Goal: Transaction & Acquisition: Purchase product/service

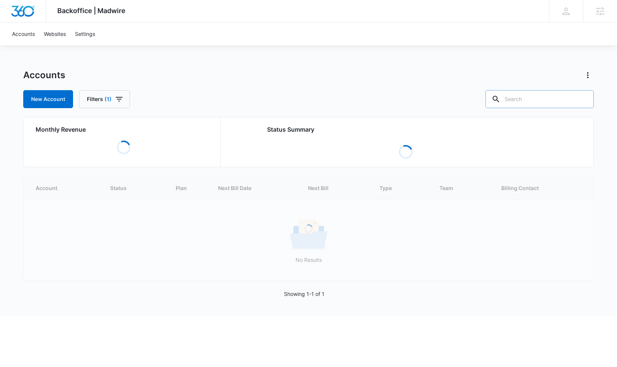
click at [520, 101] on input "text" at bounding box center [539, 99] width 108 height 18
type input "houston hurricane"
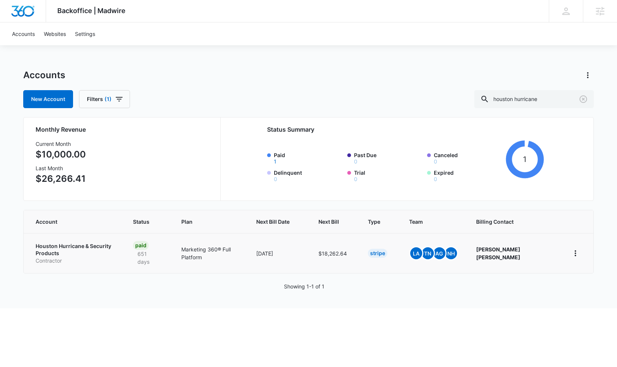
click at [74, 239] on td "Houston Hurricane & Security Products Contractor" at bounding box center [74, 253] width 100 height 40
click at [73, 246] on p "Houston Hurricane & Security Products" at bounding box center [75, 250] width 79 height 15
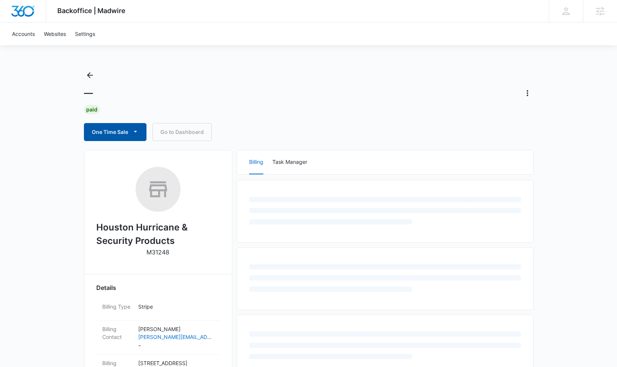
click at [115, 135] on button "One Time Sale" at bounding box center [115, 132] width 63 height 18
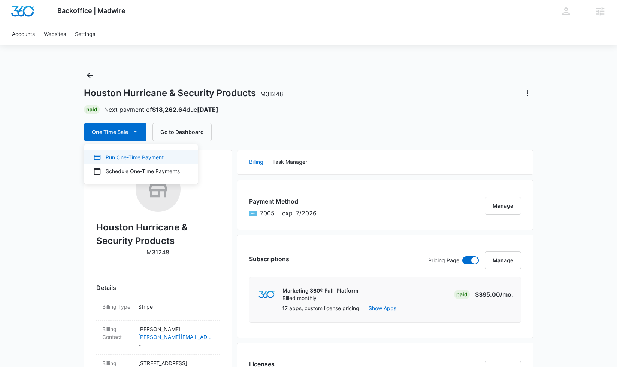
click at [114, 157] on div "Run One-Time Payment" at bounding box center [136, 158] width 87 height 8
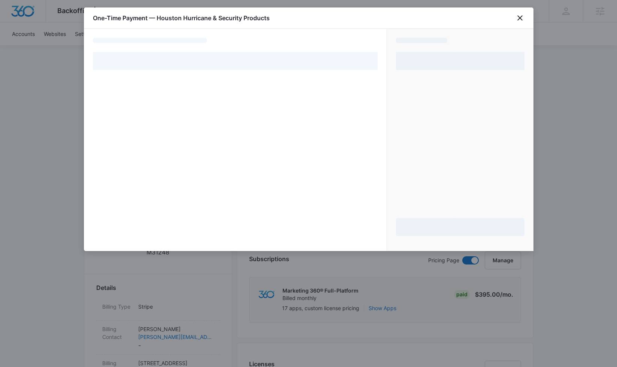
select select "pm_1Lu0wRA4n8RTgNjUaCLJ12RP"
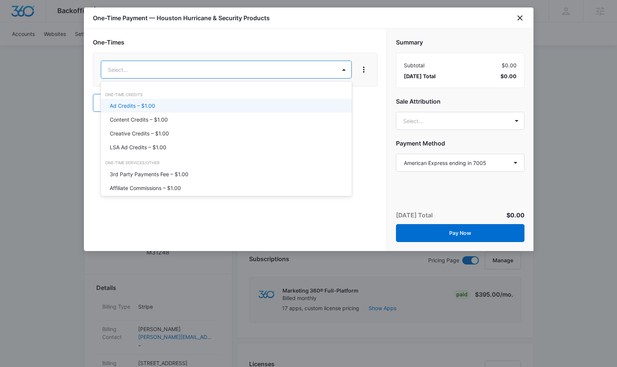
type input "ad"
click at [233, 101] on div "Ad Credits – $1.00" at bounding box center [226, 106] width 251 height 14
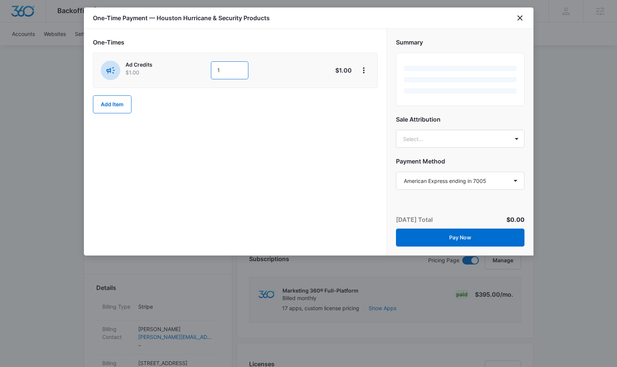
click at [232, 72] on input "1" at bounding box center [229, 70] width 37 height 18
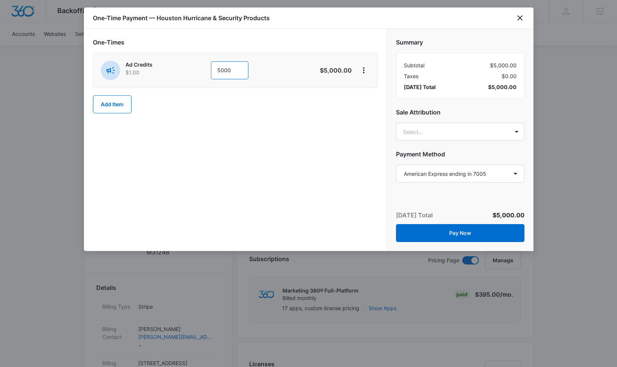
type input "5000"
drag, startPoint x: 333, startPoint y: 169, endPoint x: 344, endPoint y: 167, distance: 11.3
click at [337, 168] on div "One-Times Ad Credits $1.00 5000 $5,000.00 Add Item" at bounding box center [235, 140] width 303 height 223
drag, startPoint x: 427, startPoint y: 141, endPoint x: 430, endPoint y: 139, distance: 4.4
click at [428, 140] on div "Summary Subtotal $5,000.00 Taxes $0.00 Today’s Total $5,000.00 Sale Attribution…" at bounding box center [460, 107] width 146 height 157
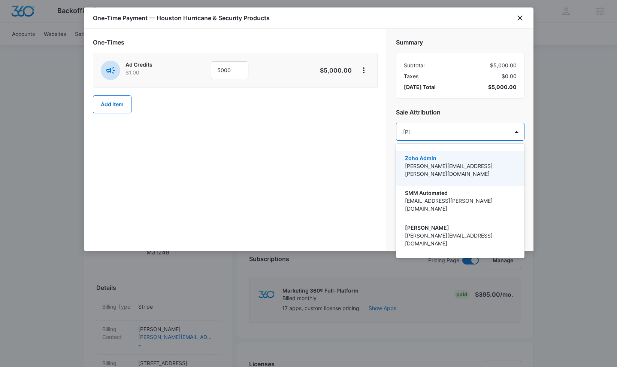
type input "tomm"
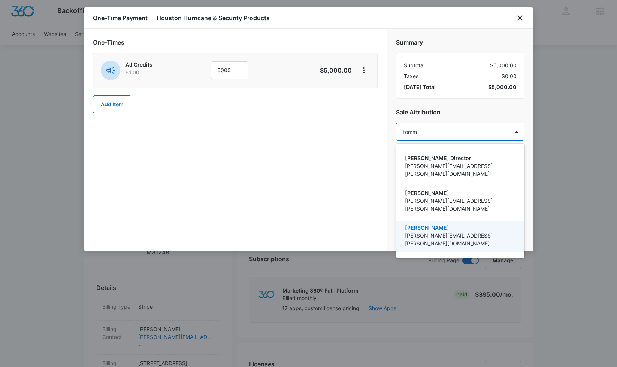
click at [443, 224] on p "[PERSON_NAME]" at bounding box center [459, 228] width 109 height 8
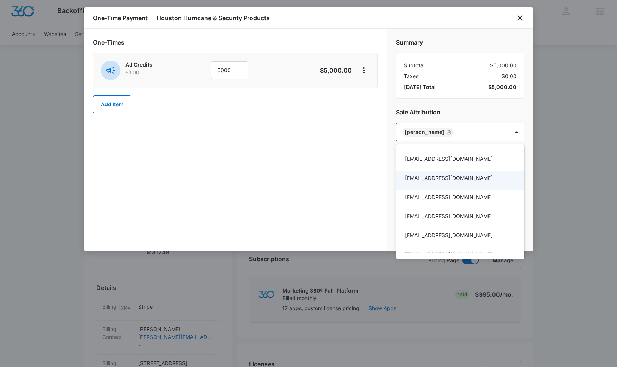
click at [366, 170] on div at bounding box center [308, 183] width 617 height 367
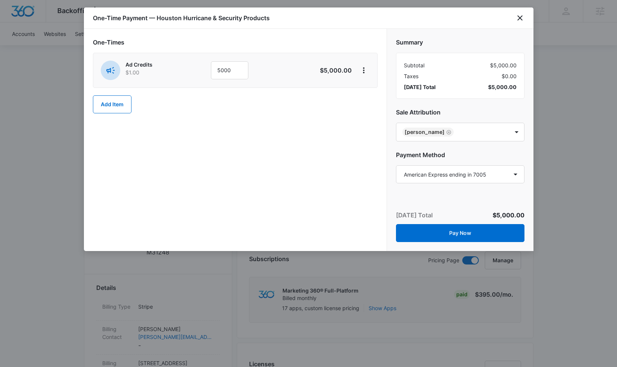
click at [416, 236] on button "Pay Now" at bounding box center [460, 233] width 128 height 18
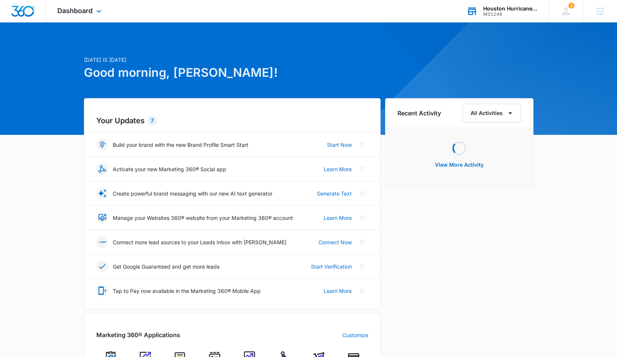
click at [493, 15] on div "M31248" at bounding box center [510, 14] width 55 height 5
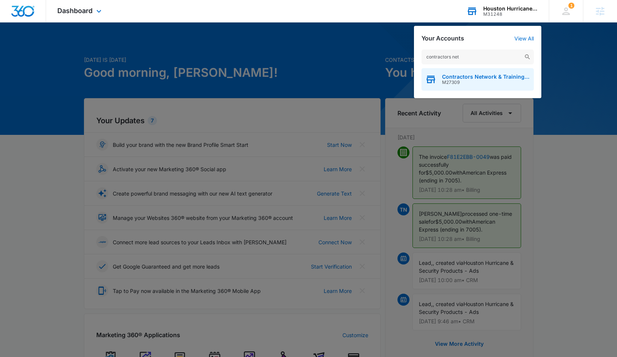
type input "contractors net"
click at [478, 79] on span "Contractors Network & Training Center" at bounding box center [486, 77] width 88 height 6
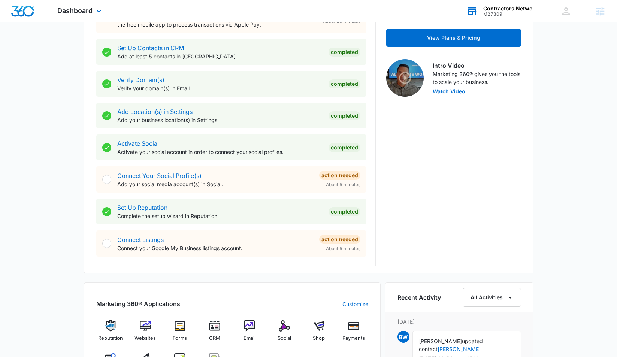
scroll to position [339, 0]
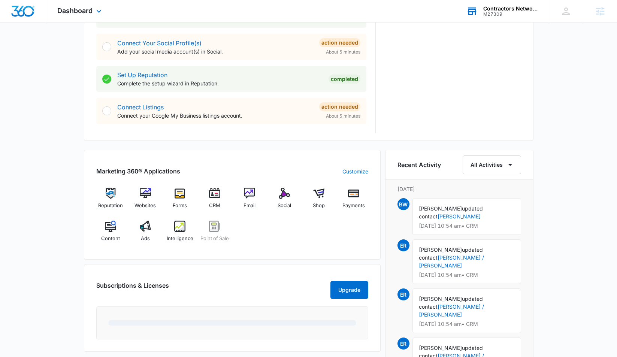
drag, startPoint x: 59, startPoint y: 183, endPoint x: 58, endPoint y: 194, distance: 10.5
click at [58, 184] on div "Today is Thursday, August 14th Good morning, Tommy! Contacts You have 41,800 co…" at bounding box center [308, 126] width 617 height 867
click at [177, 228] on img at bounding box center [179, 226] width 11 height 11
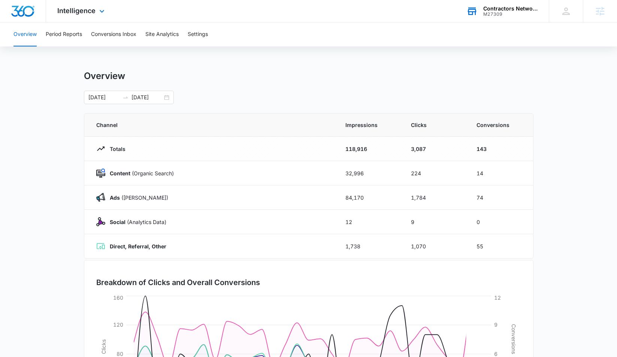
click at [85, 82] on div "Overview 07/07/2025 08/06/2025" at bounding box center [309, 87] width 450 height 34
click at [68, 33] on button "Period Reports" at bounding box center [64, 34] width 36 height 24
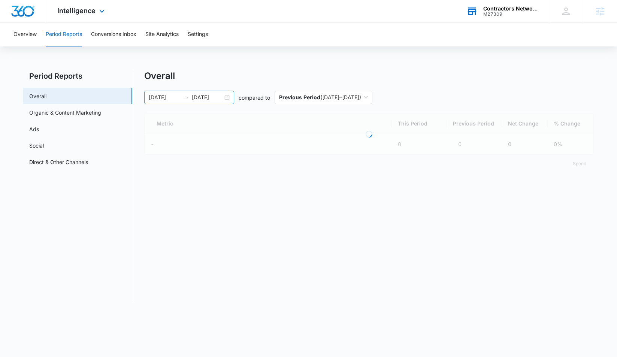
click at [159, 95] on input "07/07/2025" at bounding box center [164, 97] width 31 height 8
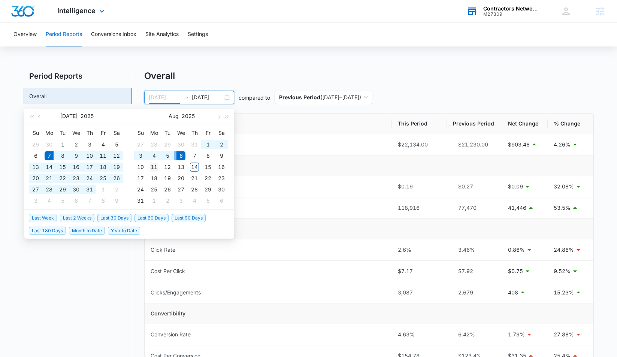
type input "08/11/2025"
click at [152, 165] on div "11" at bounding box center [153, 167] width 9 height 9
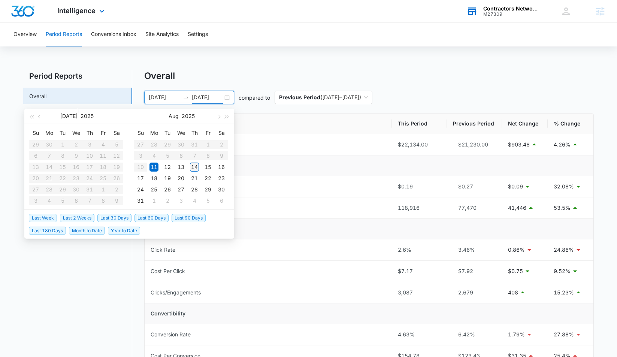
type input "08/14/2025"
click at [194, 166] on div "14" at bounding box center [194, 167] width 9 height 9
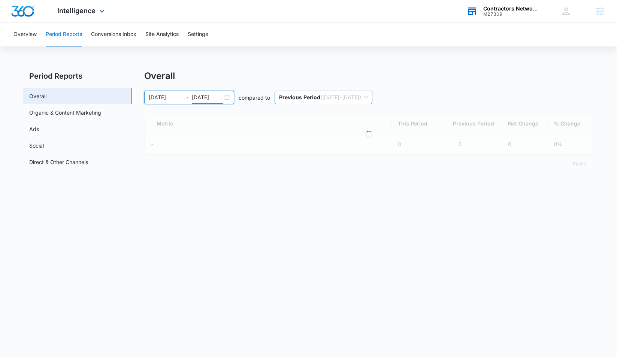
click at [297, 91] on span "Previous Period ( 08/07/2025 – 08/10/2025 )" at bounding box center [323, 97] width 89 height 13
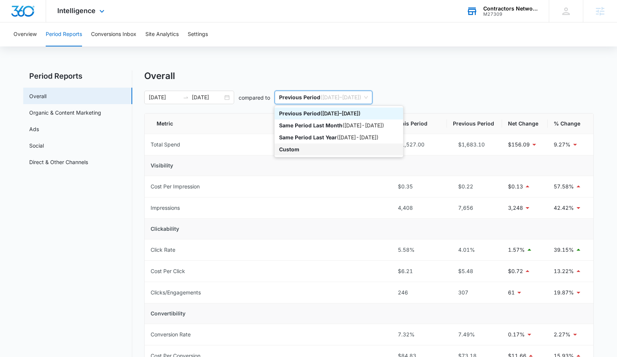
click at [286, 149] on p "Custom" at bounding box center [289, 149] width 20 height 6
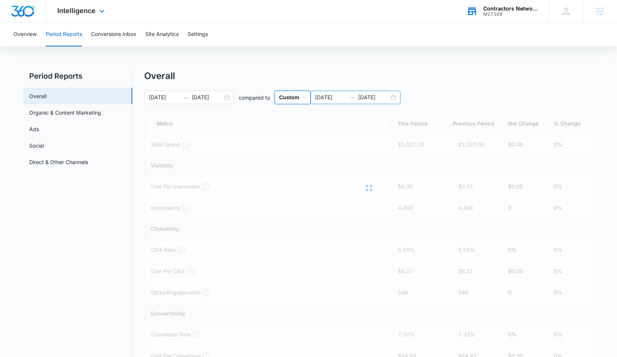
click at [327, 95] on input "08/11/2025" at bounding box center [330, 97] width 31 height 8
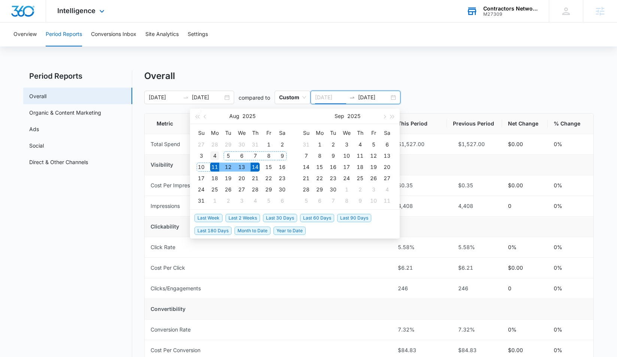
type input "08/04/2025"
click at [213, 154] on div "4" at bounding box center [214, 155] width 9 height 9
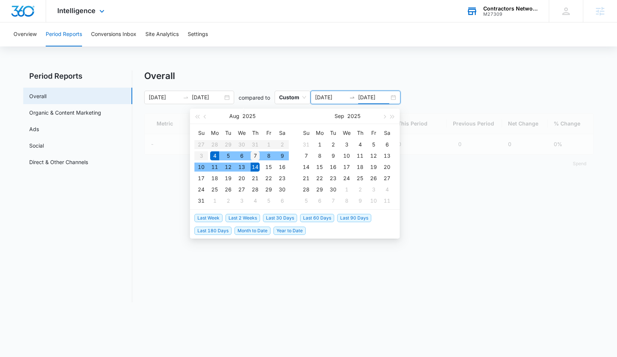
type input "08/07/2025"
click at [256, 154] on div "7" at bounding box center [255, 155] width 9 height 9
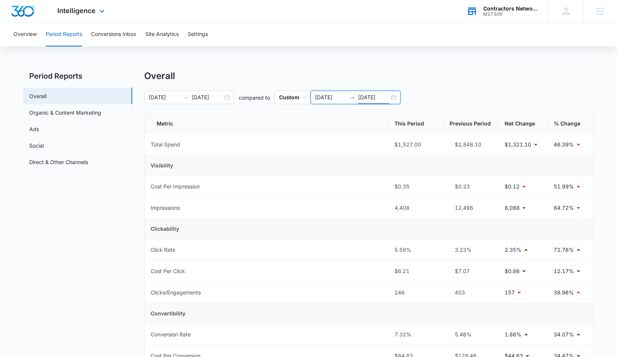
click at [321, 98] on input "08/04/2025" at bounding box center [330, 97] width 31 height 8
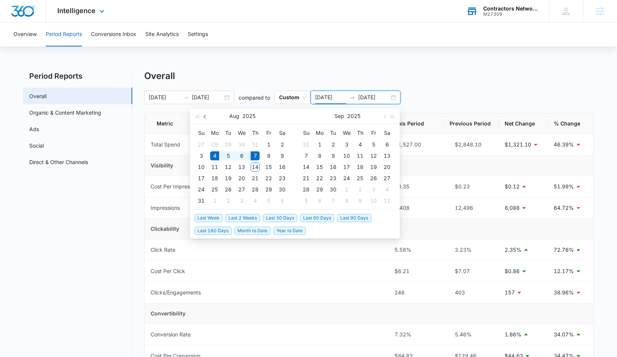
click at [206, 117] on span "button" at bounding box center [206, 117] width 4 height 4
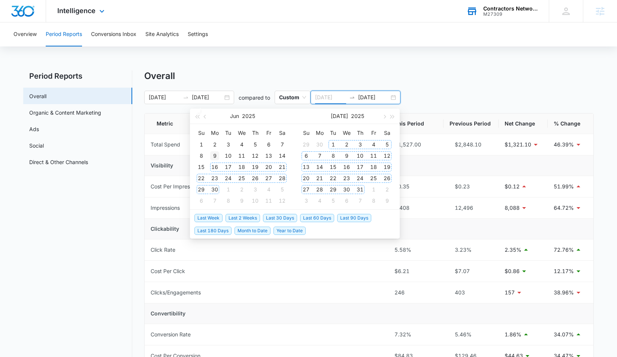
type input "06/09/2025"
click at [215, 156] on div "9" at bounding box center [214, 155] width 9 height 9
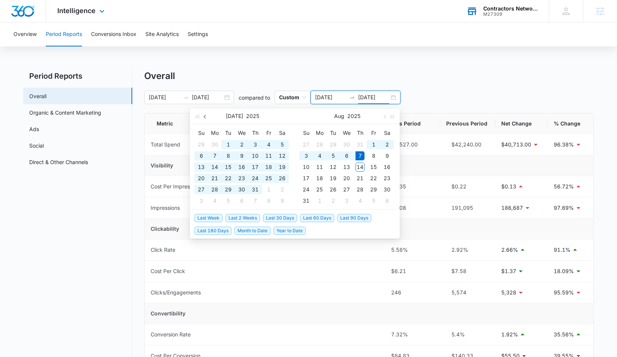
click at [203, 115] on button "button" at bounding box center [205, 116] width 8 height 15
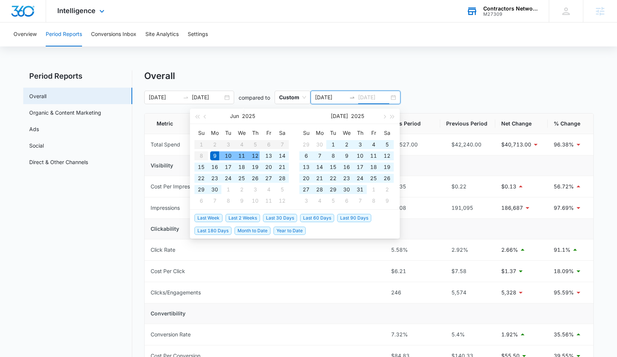
type input "06/12/2025"
click at [253, 157] on div "12" at bounding box center [255, 155] width 9 height 9
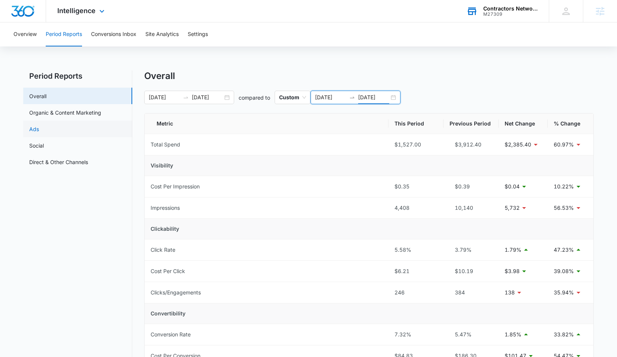
click at [39, 128] on link "Ads" at bounding box center [34, 129] width 10 height 8
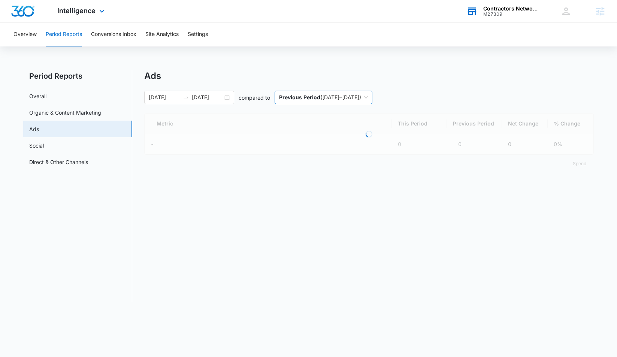
click at [344, 96] on span "Previous Period ( 08/07/2025 – 08/10/2025 )" at bounding box center [323, 97] width 89 height 13
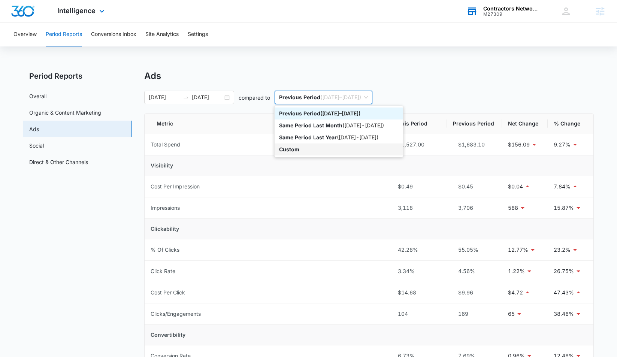
click at [303, 150] on div "Custom" at bounding box center [338, 149] width 119 height 8
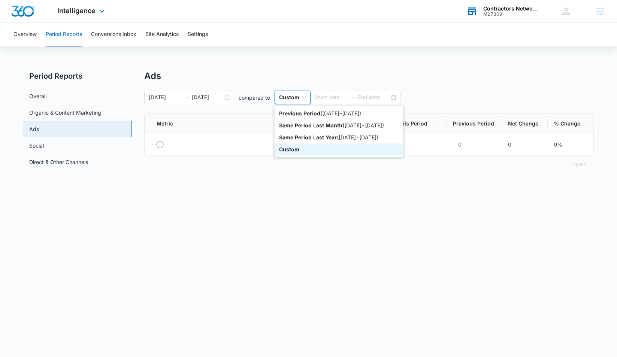
type input "08/11/2025"
type input "08/14/2025"
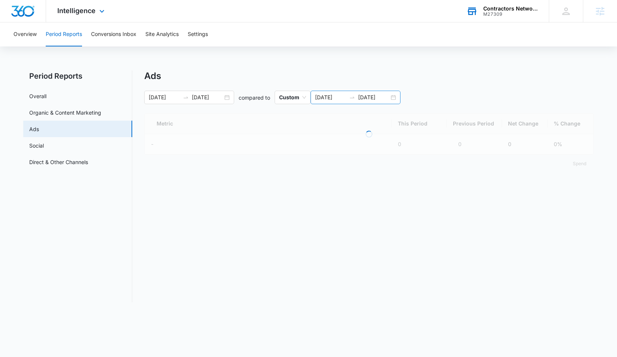
click at [314, 100] on div "08/11/2025 08/14/2025" at bounding box center [356, 97] width 90 height 13
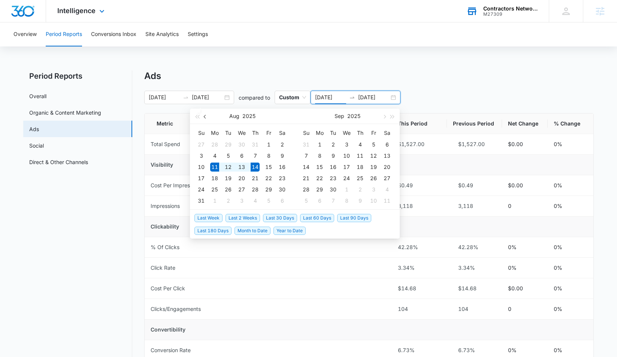
click at [204, 117] on button "button" at bounding box center [205, 116] width 8 height 15
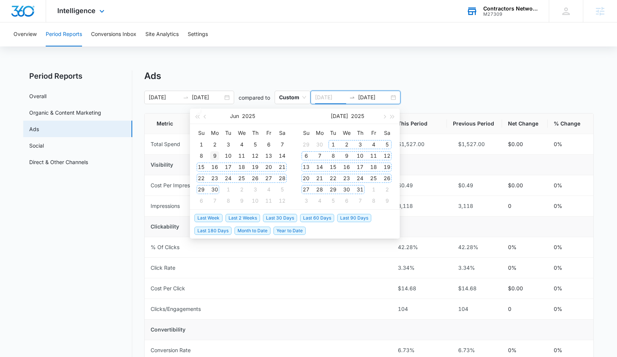
type input "06/09/2025"
click at [215, 157] on div "9" at bounding box center [214, 155] width 9 height 9
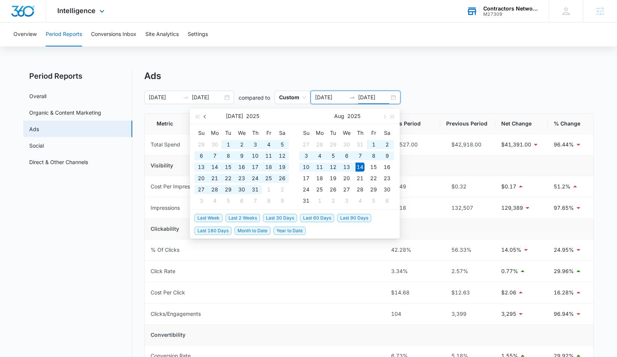
click at [205, 117] on span "button" at bounding box center [206, 117] width 4 height 4
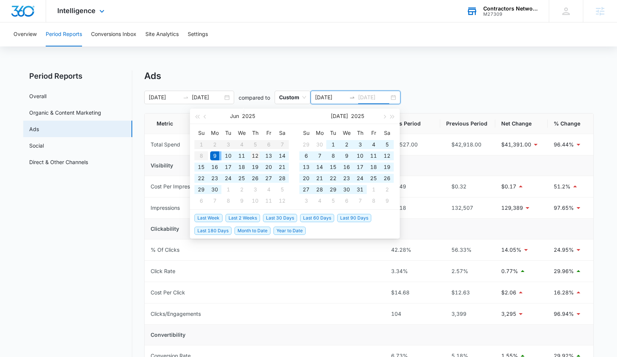
type input "06/12/2025"
click at [253, 157] on div "12" at bounding box center [255, 155] width 9 height 9
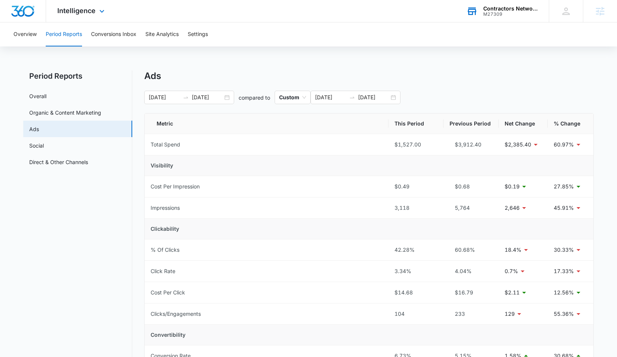
click at [434, 69] on div "Overview Period Reports Conversions Inbox Site Analytics Settings Period Report…" at bounding box center [308, 286] width 617 height 529
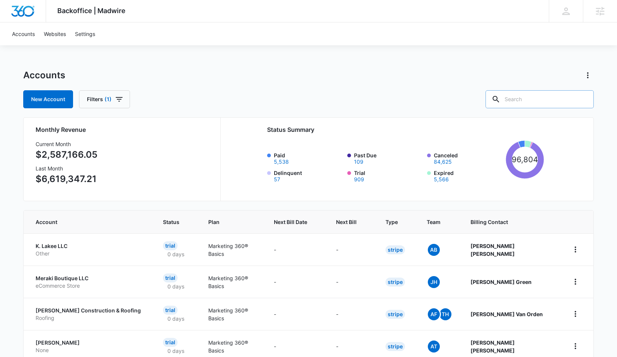
click at [543, 102] on input "text" at bounding box center [539, 99] width 108 height 18
type input "contractors net"
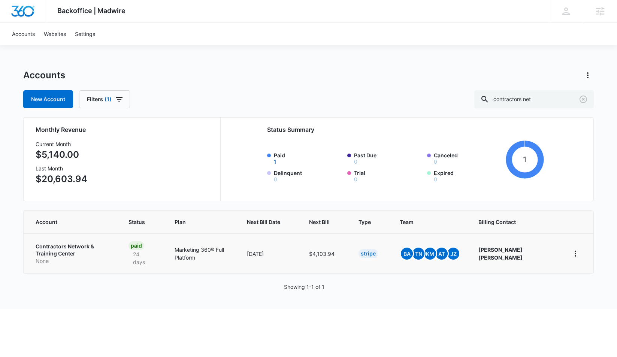
drag, startPoint x: 98, startPoint y: 280, endPoint x: 96, endPoint y: 240, distance: 40.5
click at [98, 276] on div "Accounts New Account Filters (1) contractors net Monthly Revenue Current Month …" at bounding box center [308, 188] width 571 height 239
click at [95, 246] on p "Contractors Network & Training Center" at bounding box center [73, 250] width 75 height 15
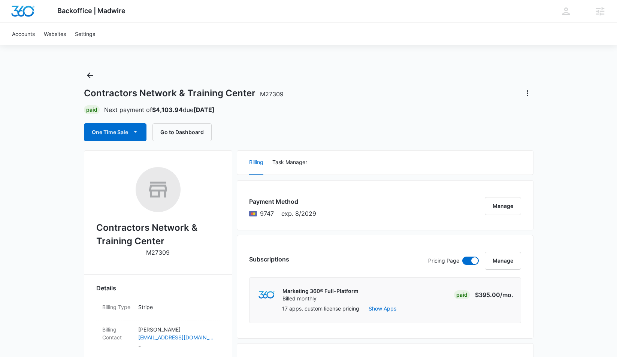
click at [118, 135] on button "One Time Sale" at bounding box center [115, 132] width 63 height 18
click at [131, 159] on div "Run One-Time Payment" at bounding box center [136, 158] width 87 height 8
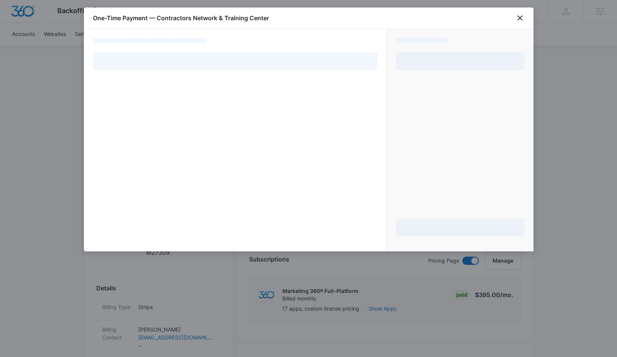
select select "pm_1QYESWA4n8RTgNjUTnaRuYcL"
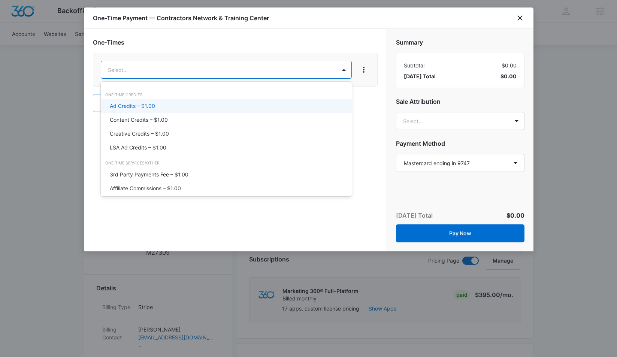
click at [198, 102] on div "Ad Credits – $1.00" at bounding box center [226, 106] width 232 height 8
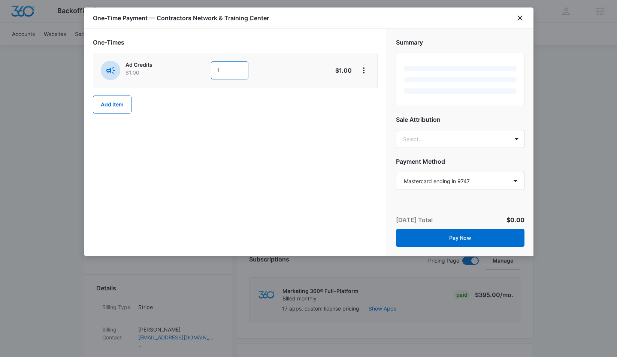
click at [227, 72] on input "1" at bounding box center [229, 70] width 37 height 18
type input "2000"
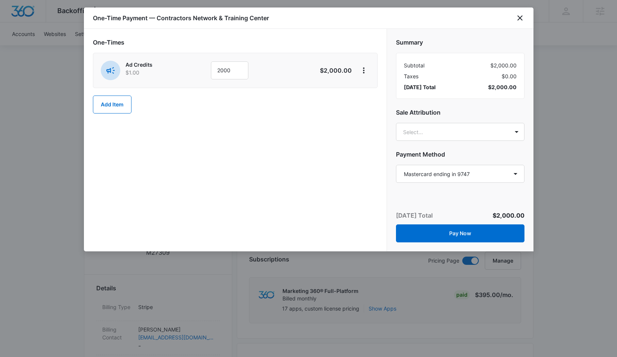
click at [260, 158] on div "One-Times Ad Credits $1.00 2000 $2,000.00 Add Item" at bounding box center [235, 140] width 303 height 223
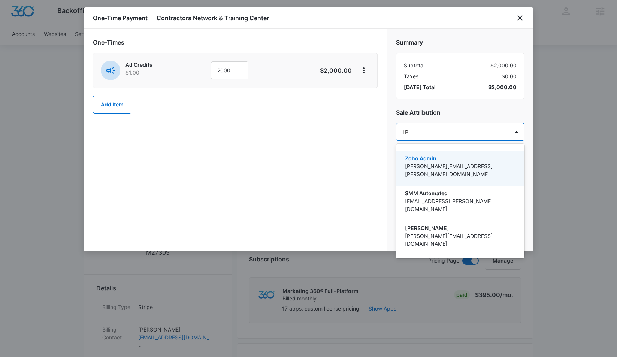
type input "tomm"
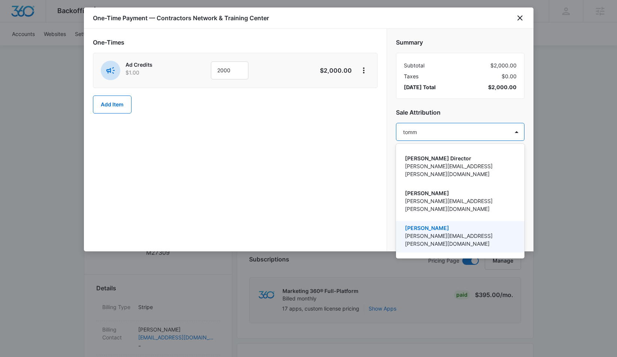
click at [415, 224] on p "[PERSON_NAME]" at bounding box center [459, 228] width 109 height 8
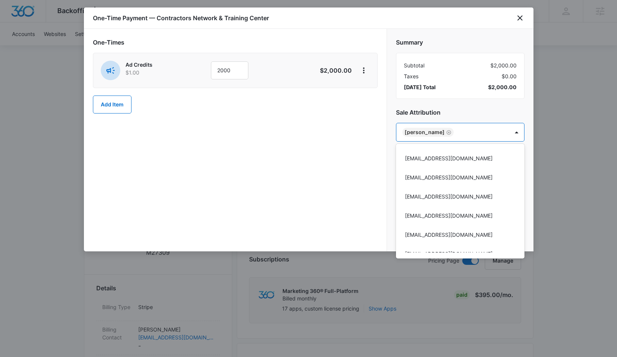
click at [333, 165] on div at bounding box center [308, 178] width 617 height 357
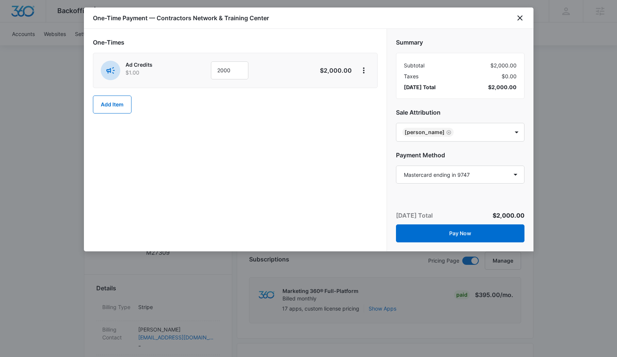
click at [432, 234] on button "Pay Now" at bounding box center [460, 233] width 128 height 18
